Goal: Task Accomplishment & Management: Manage account settings

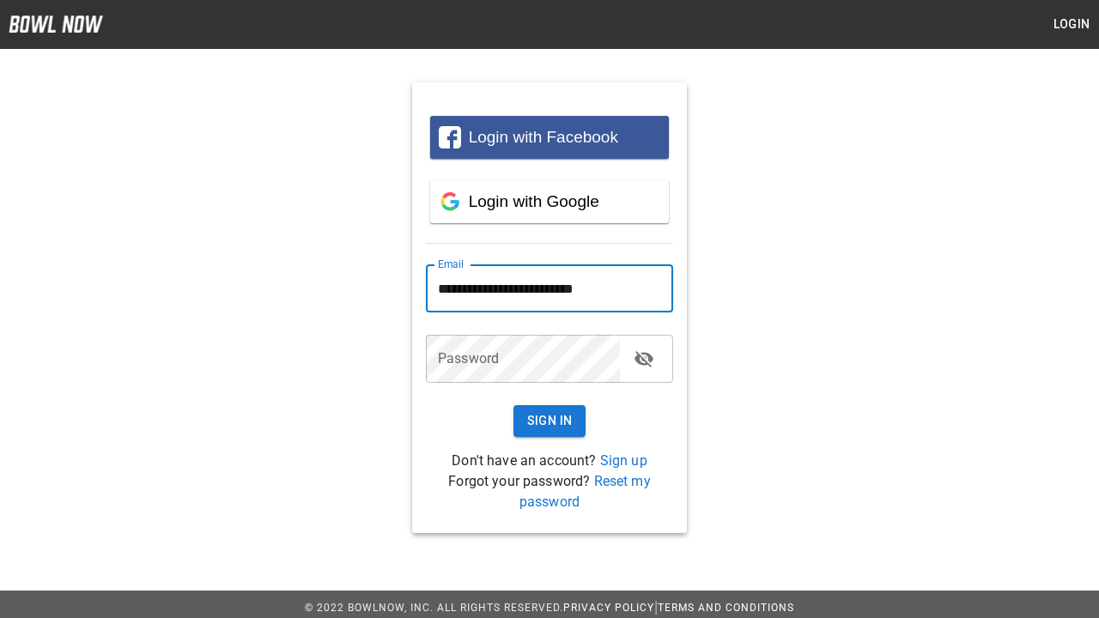
type input "**********"
click at [550, 421] on button "Sign In" at bounding box center [550, 421] width 73 height 32
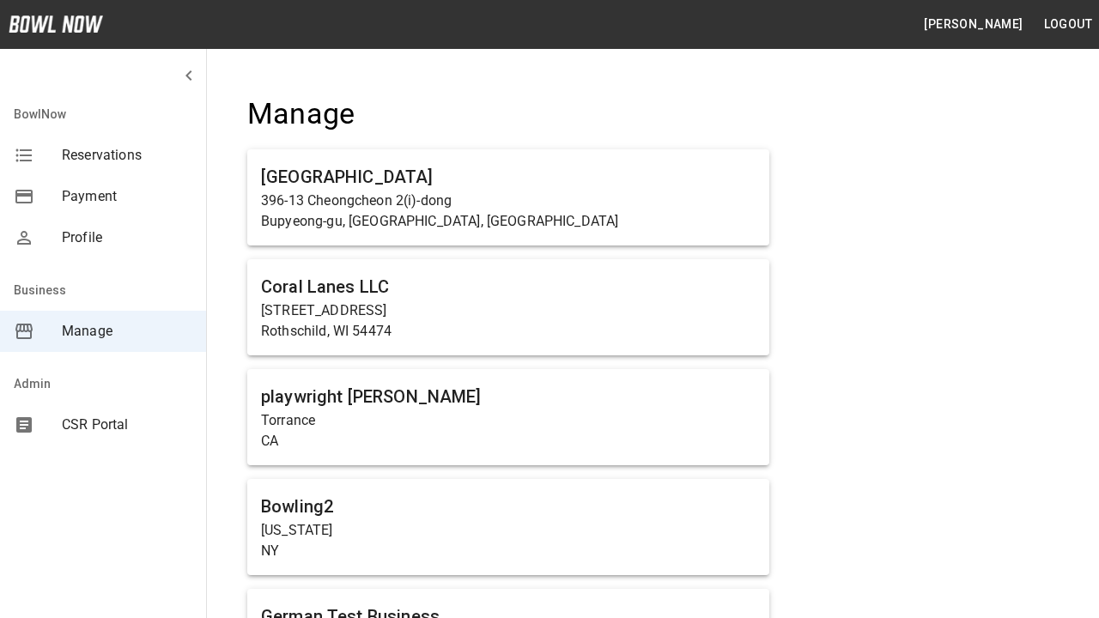
click at [103, 332] on span "Manage" at bounding box center [127, 331] width 131 height 21
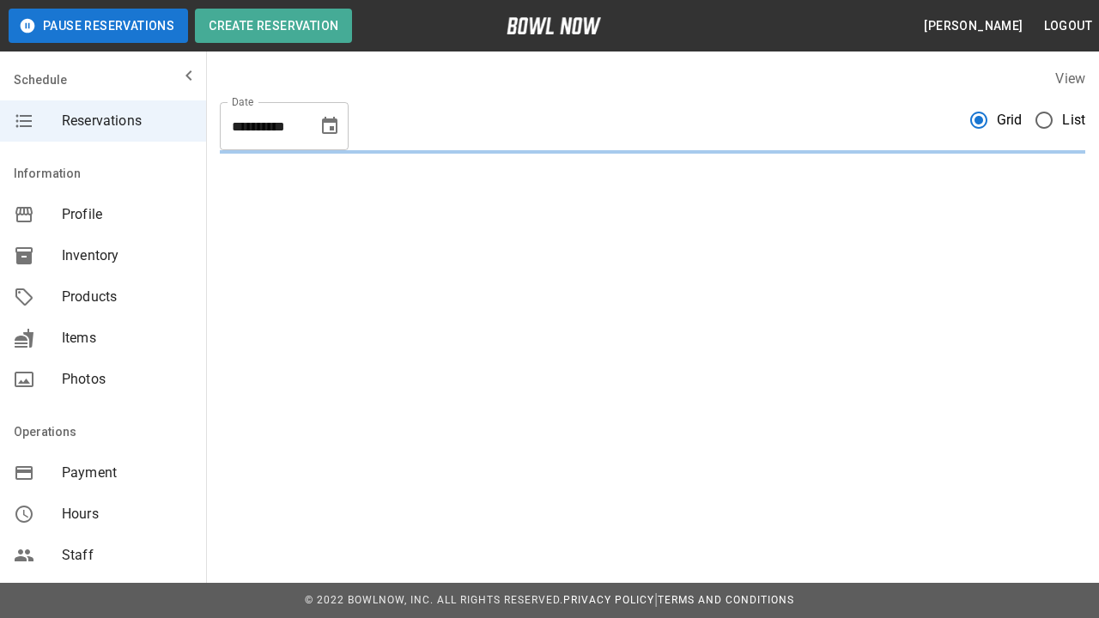
click at [103, 297] on span "Products" at bounding box center [127, 297] width 131 height 21
